Goal: Check status: Check status

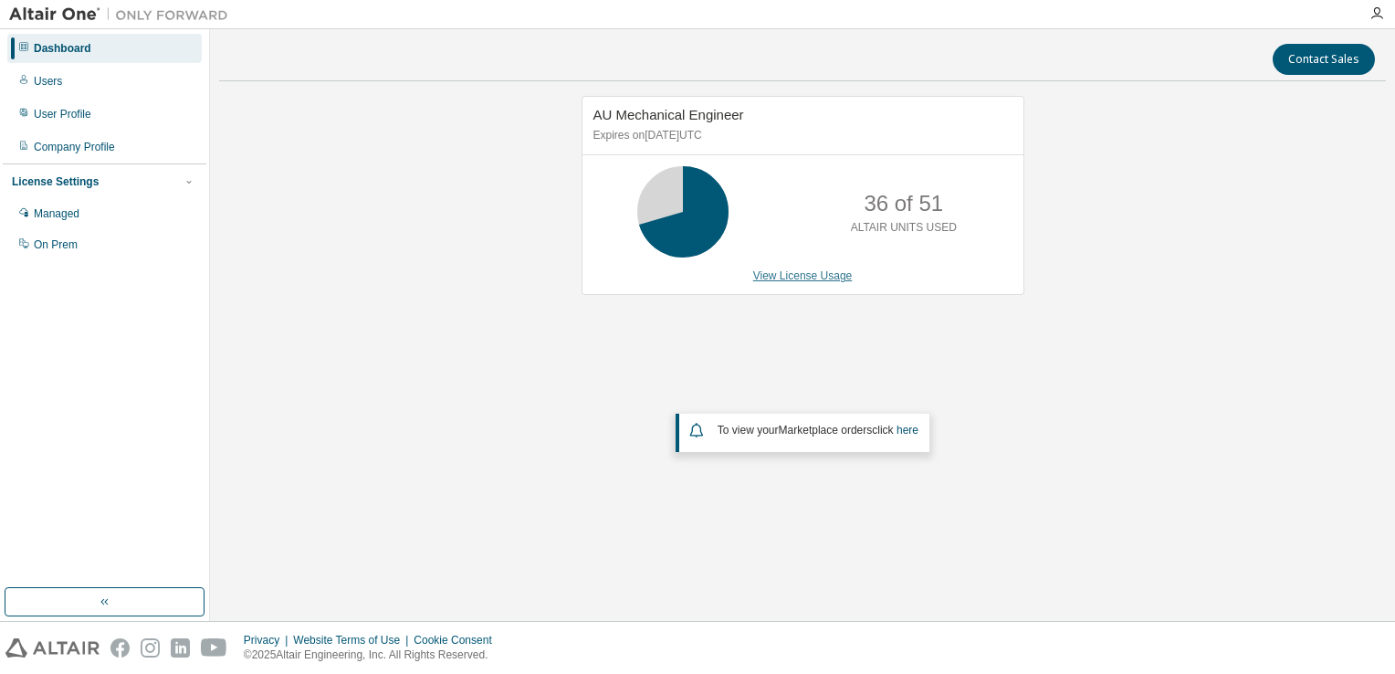
click at [800, 277] on link "View License Usage" at bounding box center [803, 275] width 100 height 13
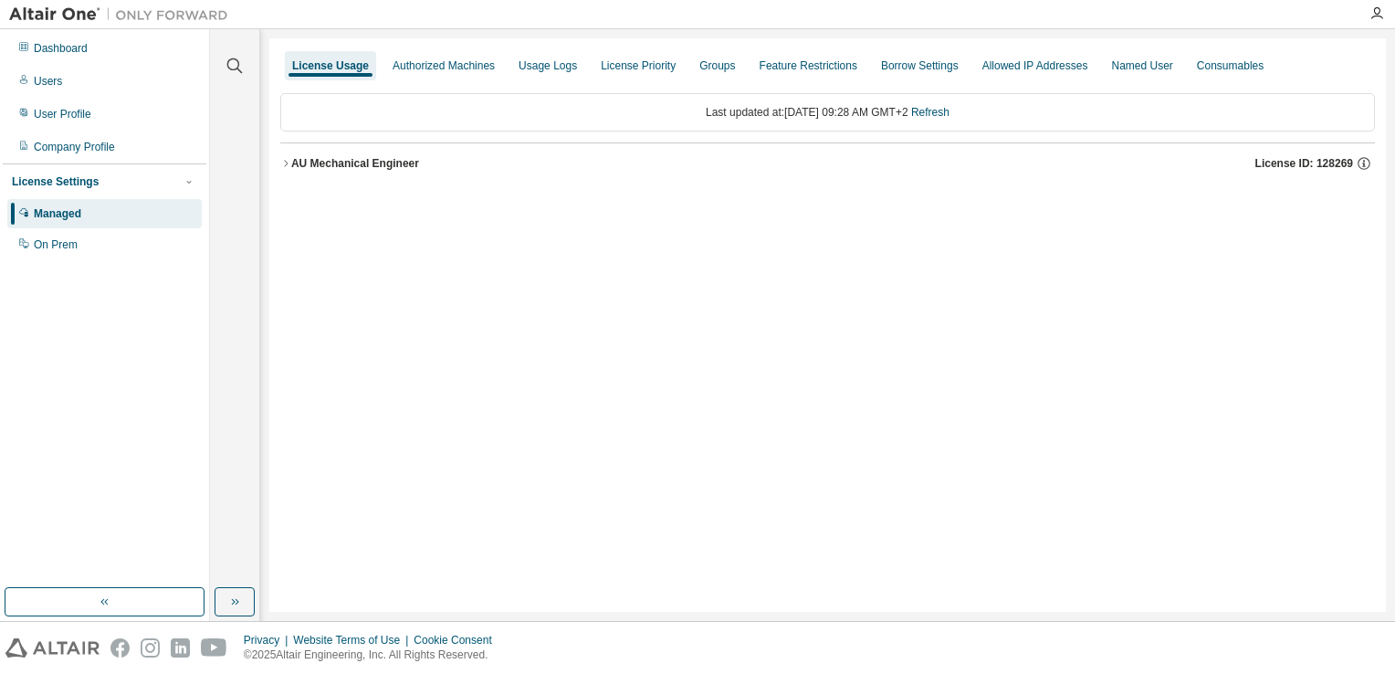
click at [376, 159] on div "AU Mechanical Engineer" at bounding box center [355, 163] width 128 height 15
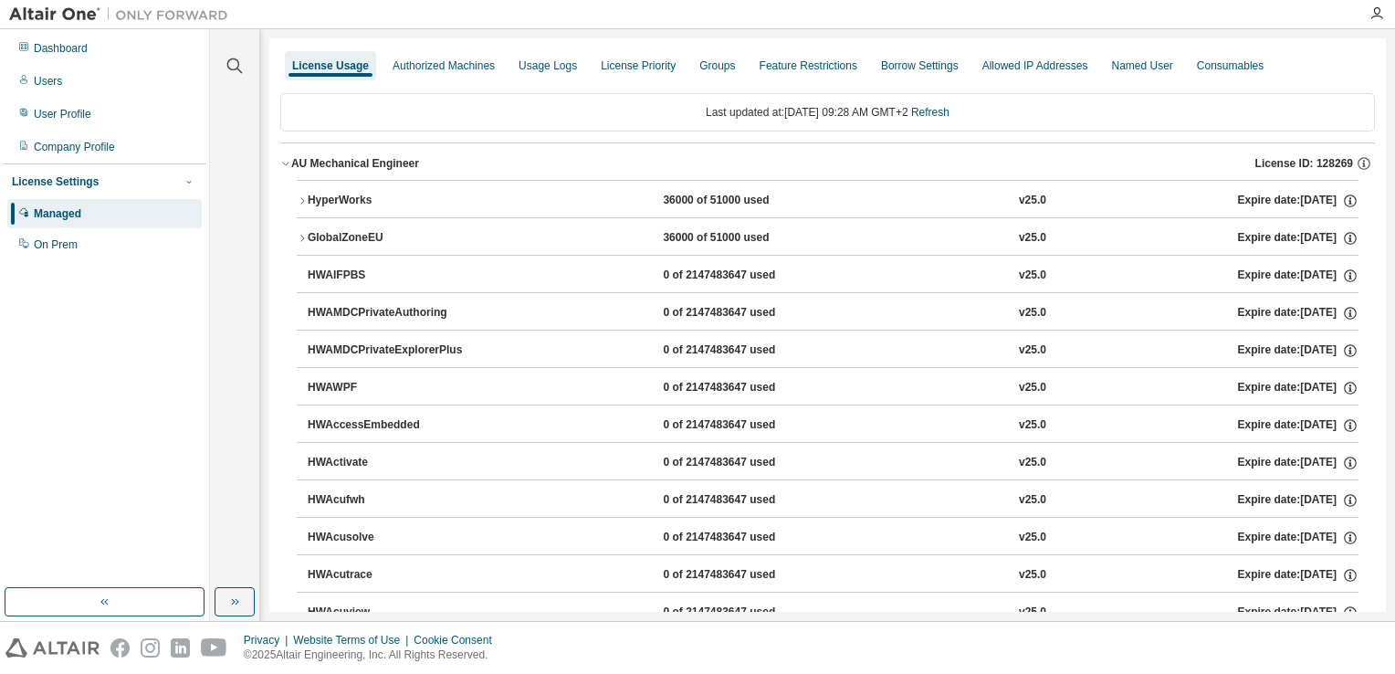
click at [326, 197] on div "HyperWorks" at bounding box center [390, 201] width 164 height 16
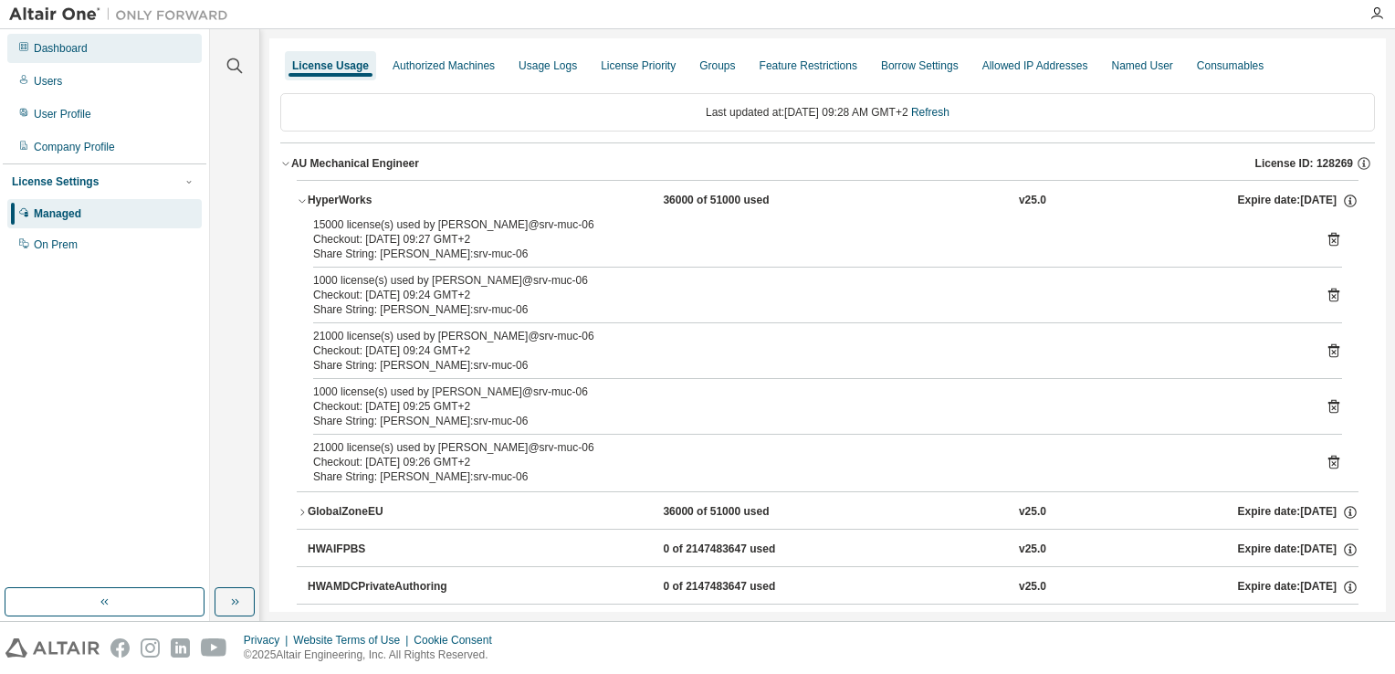
click at [58, 49] on div "Dashboard" at bounding box center [61, 48] width 54 height 15
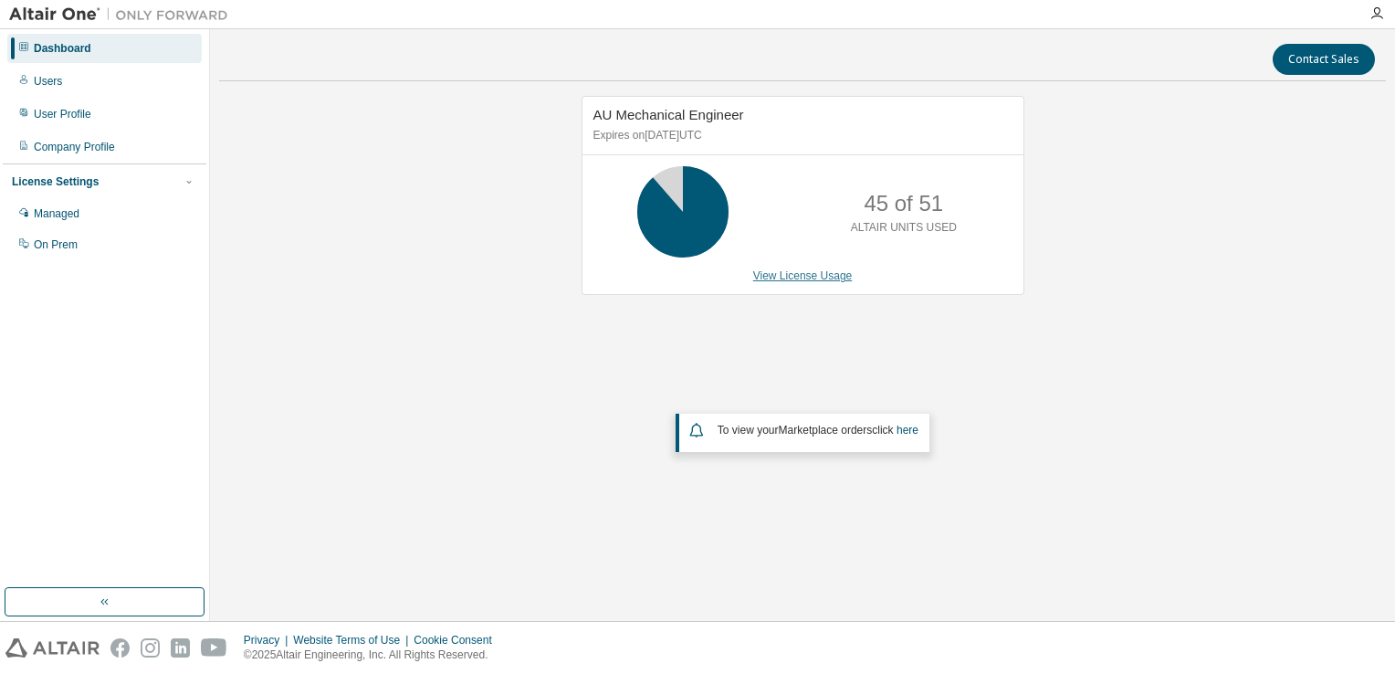
click at [778, 276] on link "View License Usage" at bounding box center [803, 275] width 100 height 13
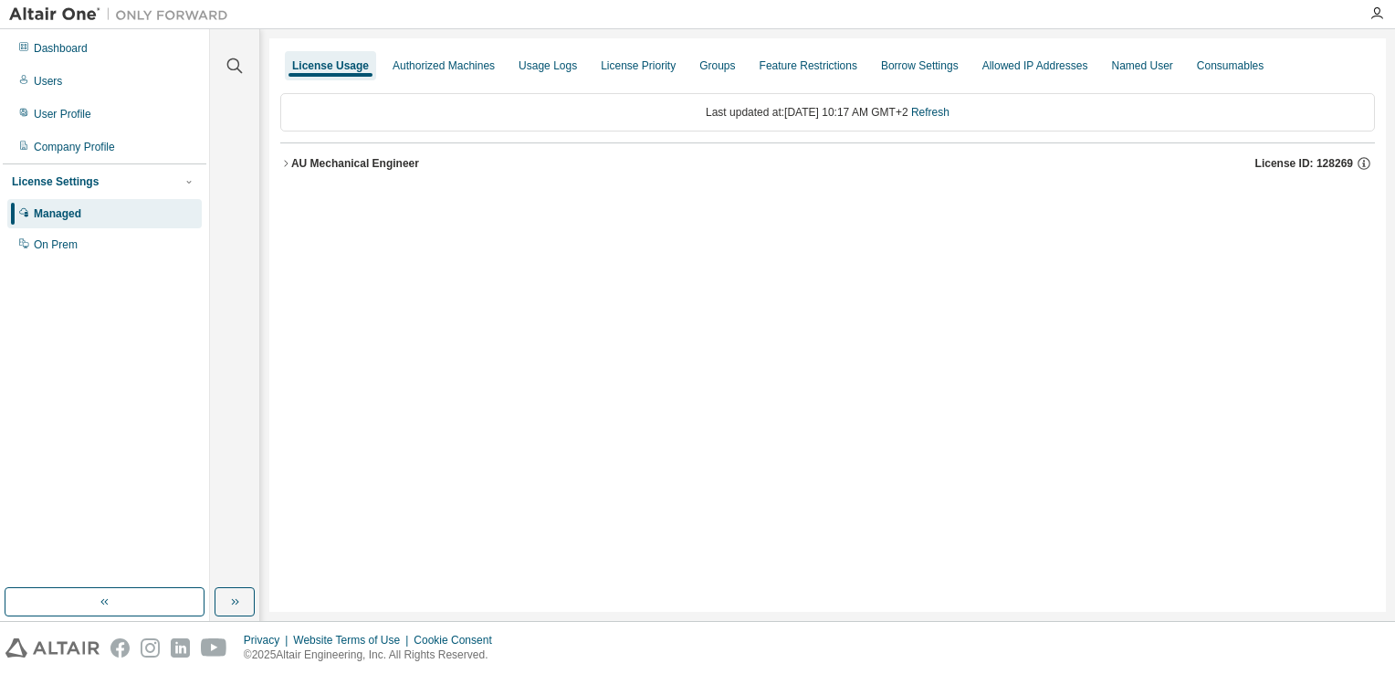
click at [362, 163] on div "AU Mechanical Engineer" at bounding box center [355, 163] width 128 height 15
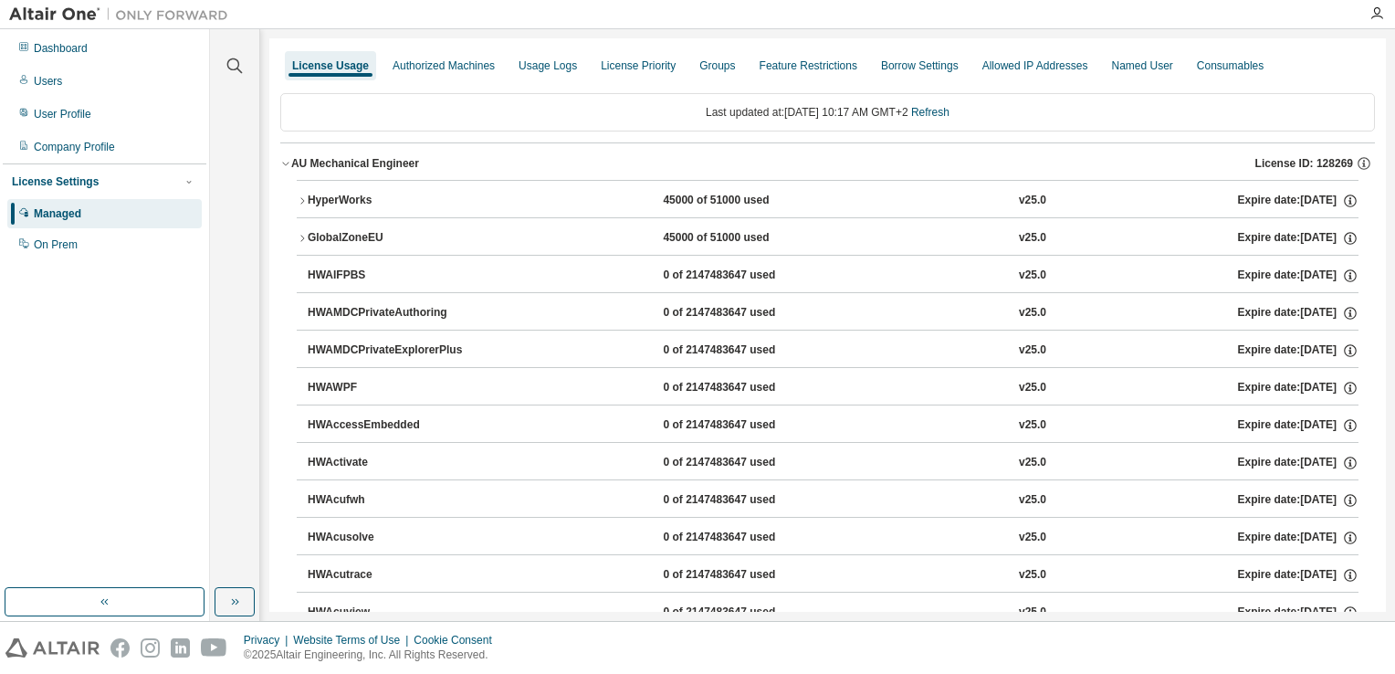
click at [352, 203] on div "HyperWorks" at bounding box center [390, 201] width 164 height 16
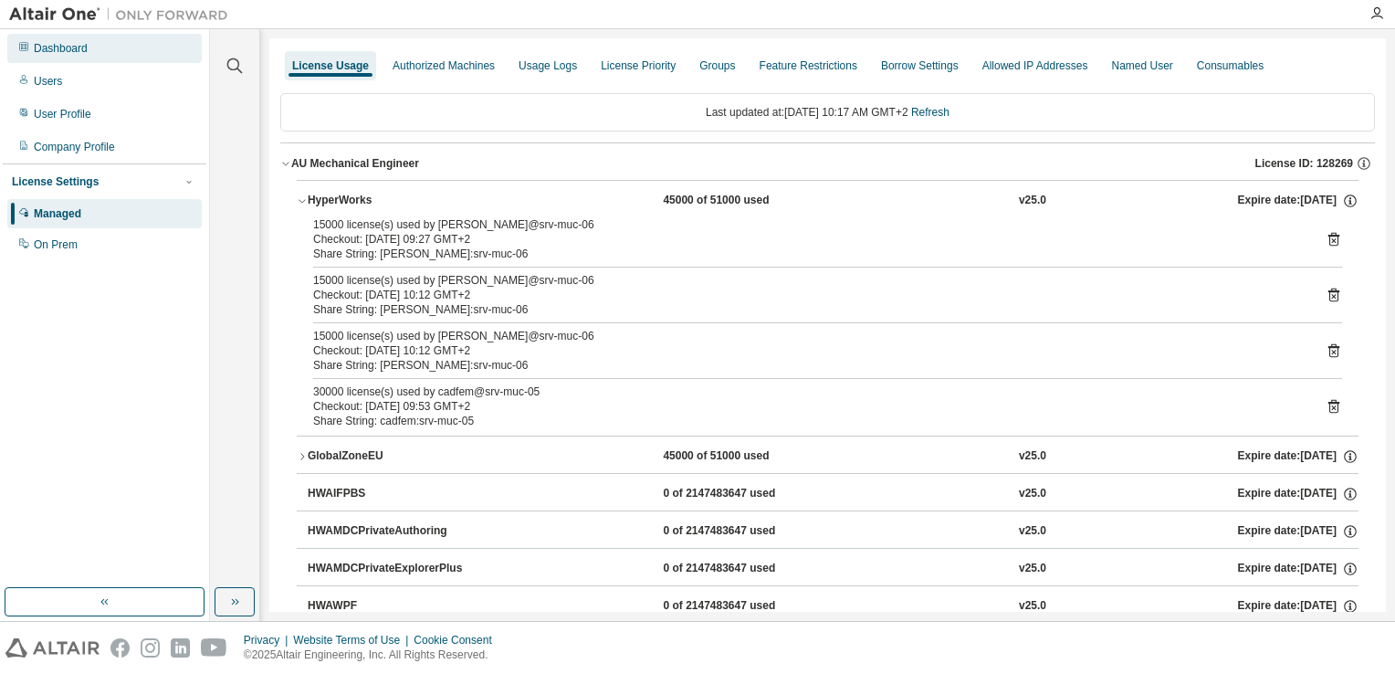
click at [58, 48] on div "Dashboard" at bounding box center [61, 48] width 54 height 15
